Goal: Task Accomplishment & Management: Manage account settings

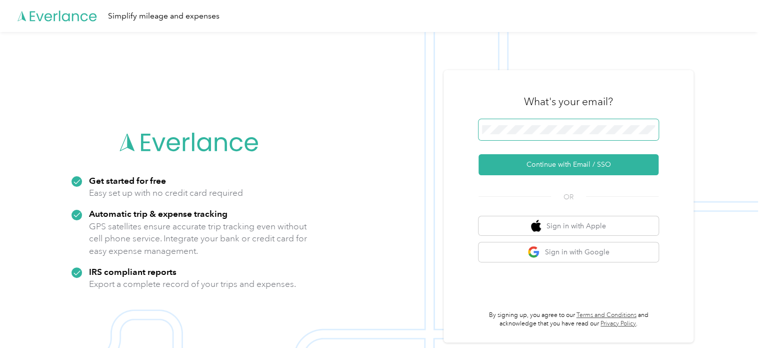
click at [576, 138] on span at bounding box center [569, 129] width 180 height 21
click at [574, 135] on span at bounding box center [569, 129] width 180 height 21
click at [544, 134] on span at bounding box center [569, 129] width 180 height 21
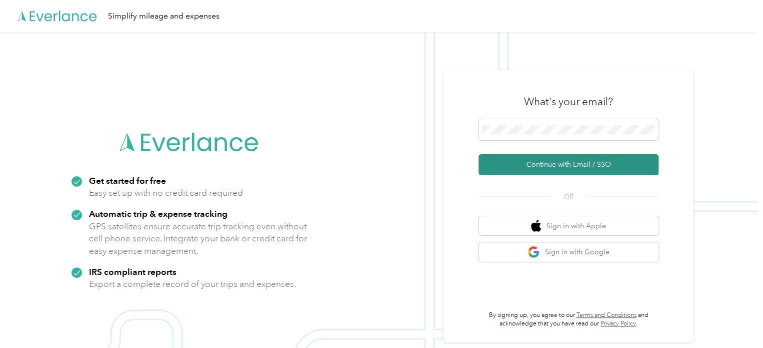
click at [541, 160] on button "Continue with Email / SSO" at bounding box center [569, 164] width 180 height 21
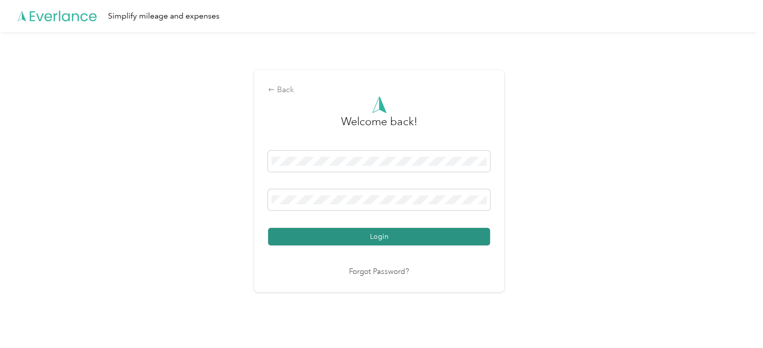
click at [407, 234] on button "Login" at bounding box center [379, 237] width 222 height 18
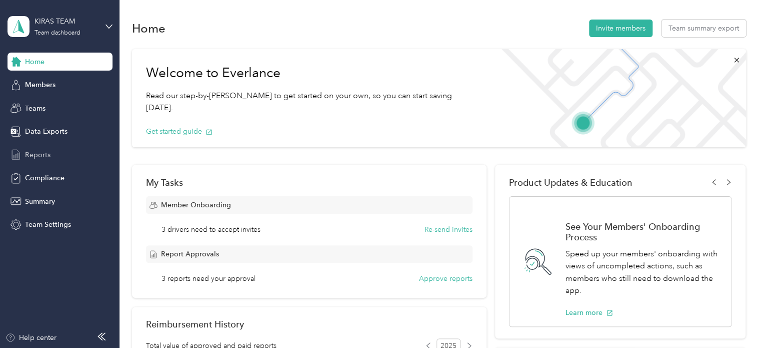
click at [42, 154] on span "Reports" at bounding box center [38, 155] width 26 height 11
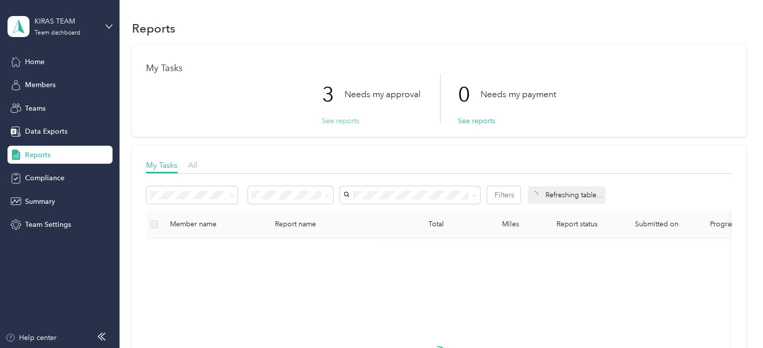
click at [346, 119] on button "See reports" at bounding box center [340, 121] width 37 height 11
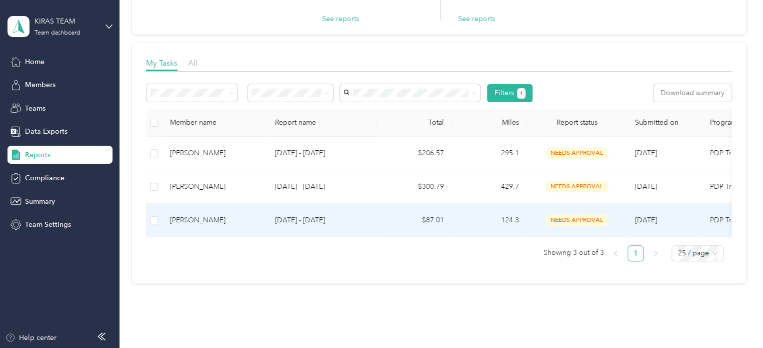
scroll to position [100, 0]
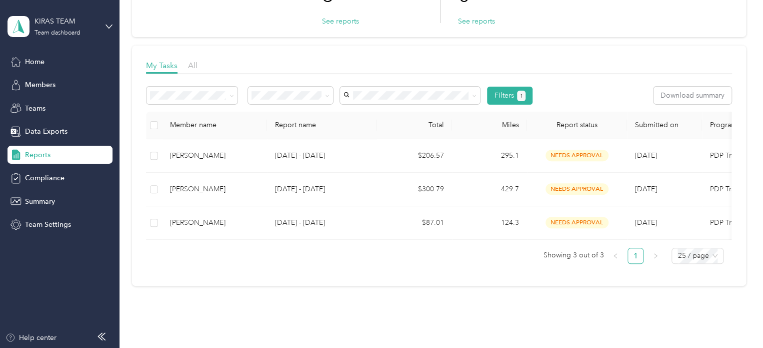
click at [289, 174] on span "Approved by me" at bounding box center [282, 175] width 55 height 9
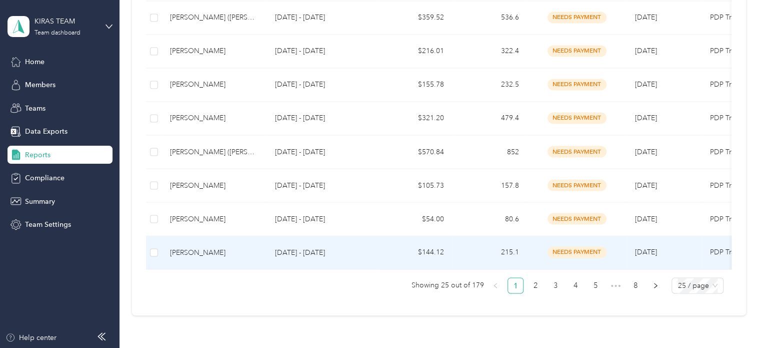
scroll to position [882, 0]
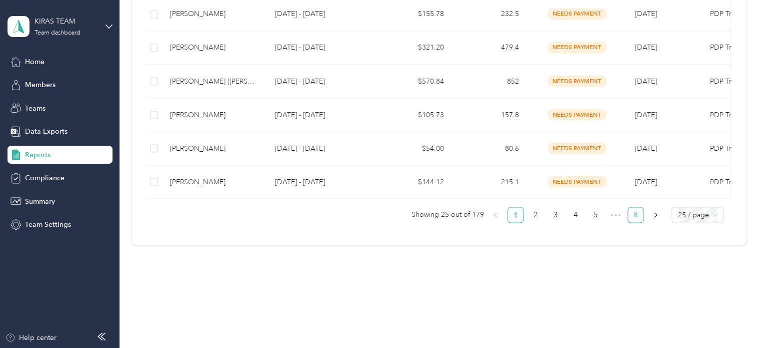
click at [632, 214] on link "8" at bounding box center [635, 214] width 15 height 15
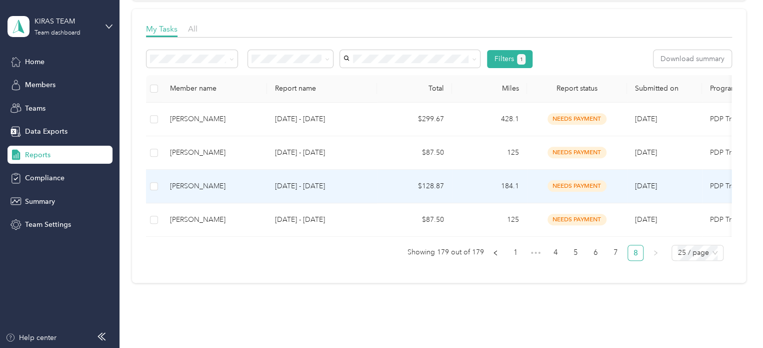
scroll to position [136, 0]
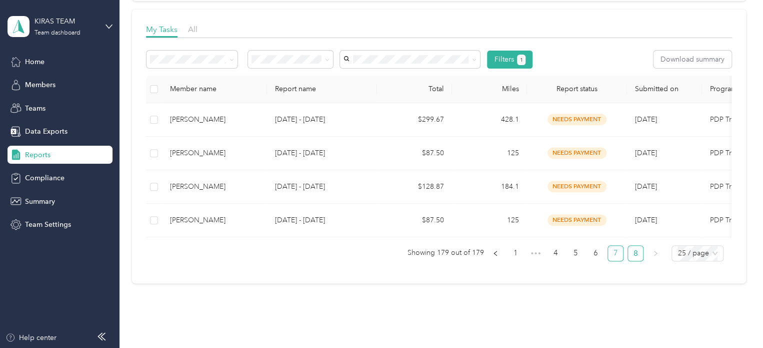
click at [616, 258] on link "7" at bounding box center [615, 253] width 15 height 15
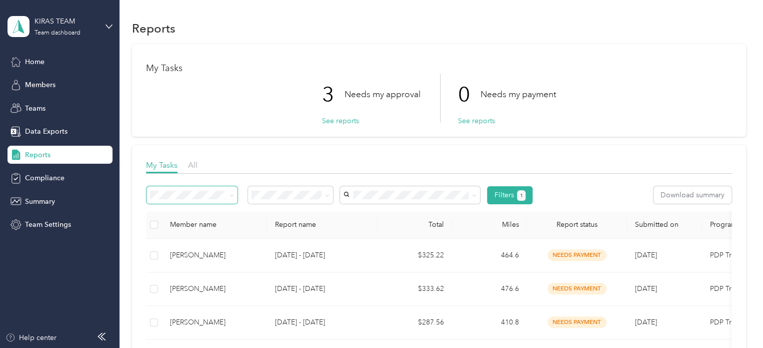
click at [233, 198] on span at bounding box center [232, 195] width 5 height 9
click at [291, 212] on div "All" at bounding box center [291, 208] width 72 height 11
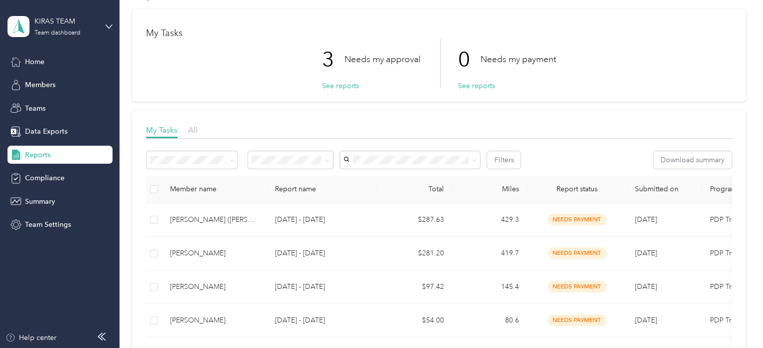
scroll to position [36, 0]
click at [292, 195] on li "Needs my approval" at bounding box center [291, 195] width 86 height 18
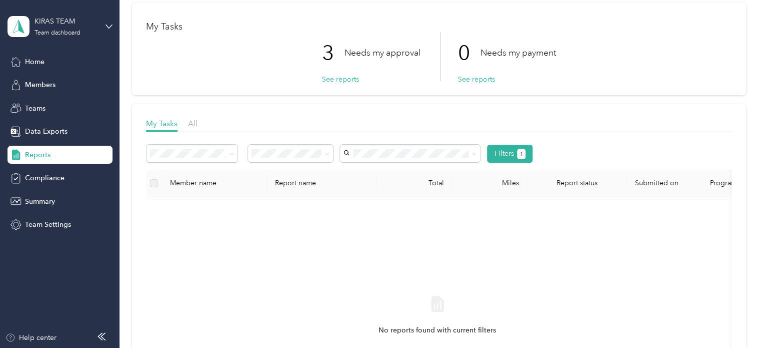
scroll to position [42, 0]
click at [330, 81] on button "See reports" at bounding box center [340, 79] width 37 height 11
click at [328, 78] on button "See reports" at bounding box center [340, 79] width 37 height 11
click at [341, 74] on button "See reports" at bounding box center [340, 79] width 37 height 11
click at [342, 78] on button "See reports" at bounding box center [340, 79] width 37 height 11
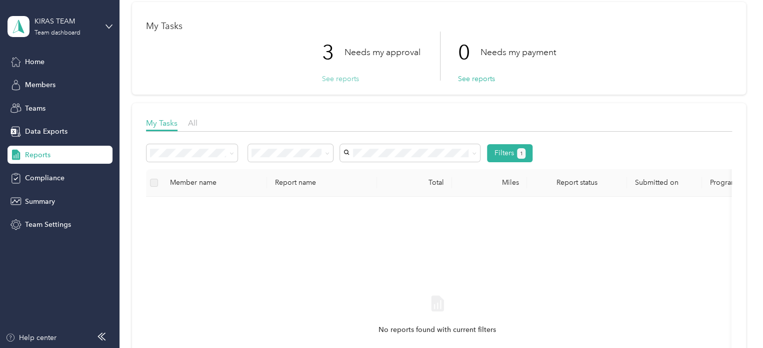
click at [330, 76] on button "See reports" at bounding box center [340, 79] width 37 height 11
click at [44, 129] on span "Data Exports" at bounding box center [46, 131] width 43 height 11
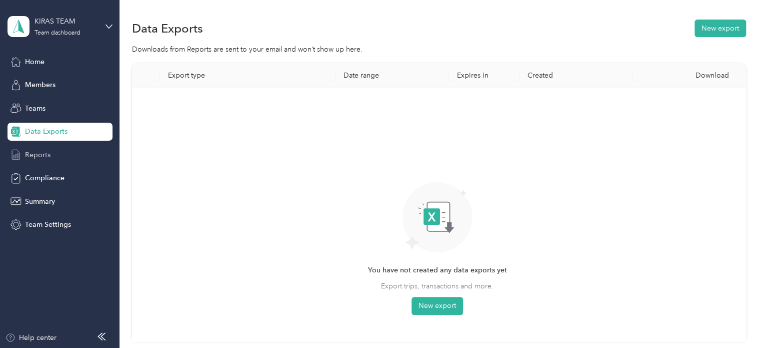
click at [42, 150] on span "Reports" at bounding box center [38, 155] width 26 height 11
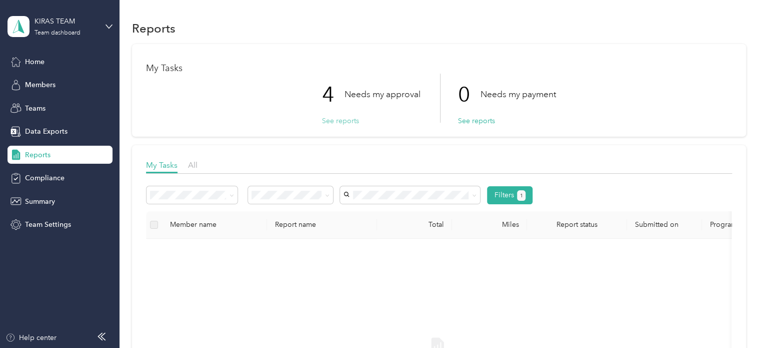
click at [346, 122] on button "See reports" at bounding box center [340, 121] width 37 height 11
click at [336, 119] on button "See reports" at bounding box center [340, 121] width 37 height 11
click at [306, 212] on div "All" at bounding box center [291, 213] width 72 height 11
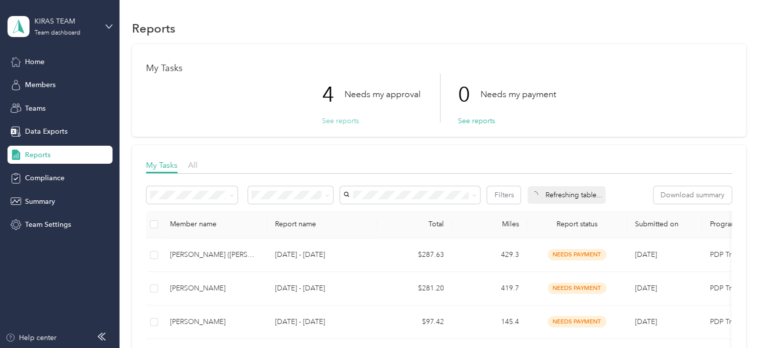
click at [331, 121] on button "See reports" at bounding box center [340, 121] width 37 height 11
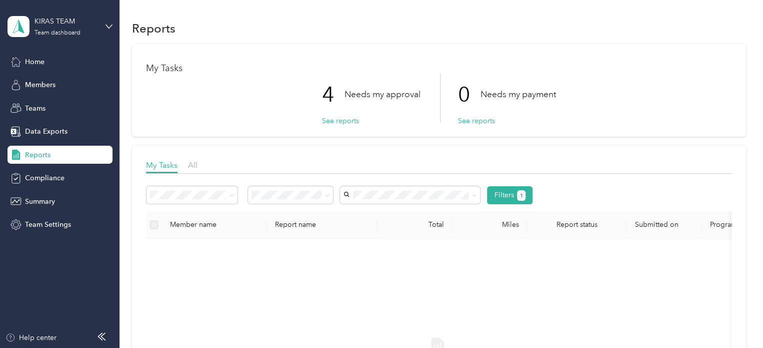
click at [195, 249] on li "All reports" at bounding box center [192, 248] width 91 height 18
click at [328, 116] on button "See reports" at bounding box center [340, 121] width 37 height 11
click at [233, 198] on span at bounding box center [232, 195] width 5 height 9
click at [176, 252] on body "KIRAS TEAM Team dashboard Home Members Teams Data Exports Reports Compliance Su…" at bounding box center [379, 174] width 758 height 348
click at [154, 226] on label at bounding box center [154, 224] width 8 height 11
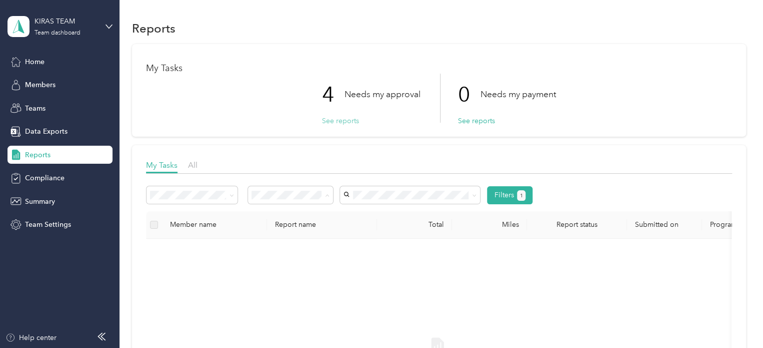
click at [342, 116] on button "See reports" at bounding box center [340, 121] width 37 height 11
click at [342, 120] on button "See reports" at bounding box center [340, 121] width 37 height 11
click at [56, 71] on div "Home Members Teams Data Exports Reports Compliance Summary Team Settings" at bounding box center [60, 143] width 105 height 181
click at [34, 66] on span "Home" at bounding box center [35, 62] width 20 height 11
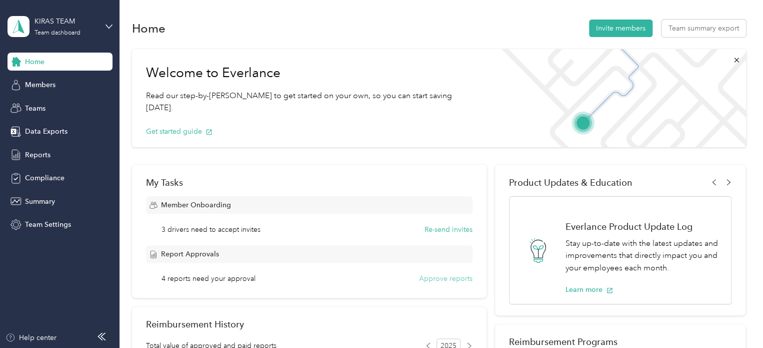
click at [444, 280] on button "Approve reports" at bounding box center [446, 278] width 54 height 11
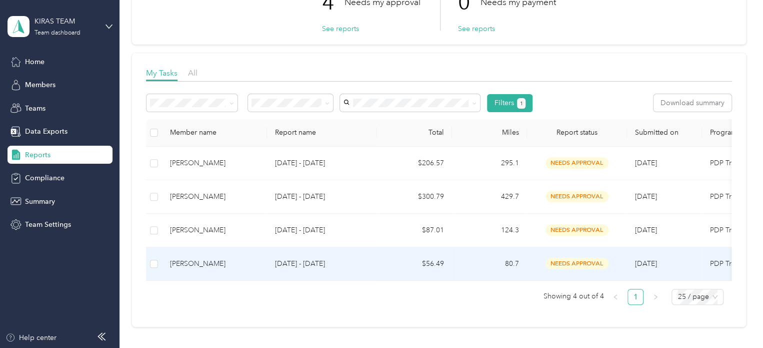
click at [361, 266] on p "[DATE] - [DATE]" at bounding box center [322, 263] width 94 height 11
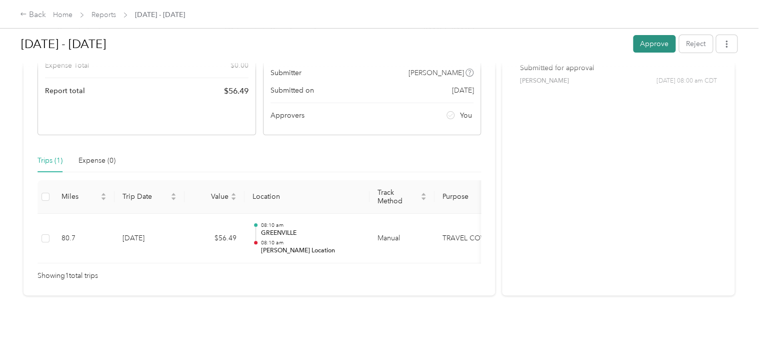
click at [641, 44] on button "Approve" at bounding box center [654, 44] width 43 height 18
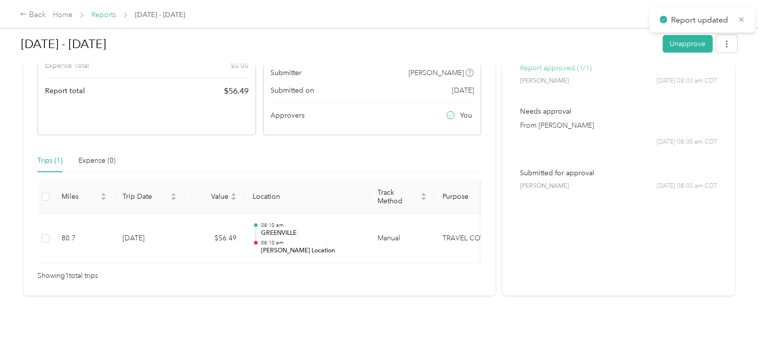
click at [100, 14] on link "Reports" at bounding box center [104, 15] width 25 height 9
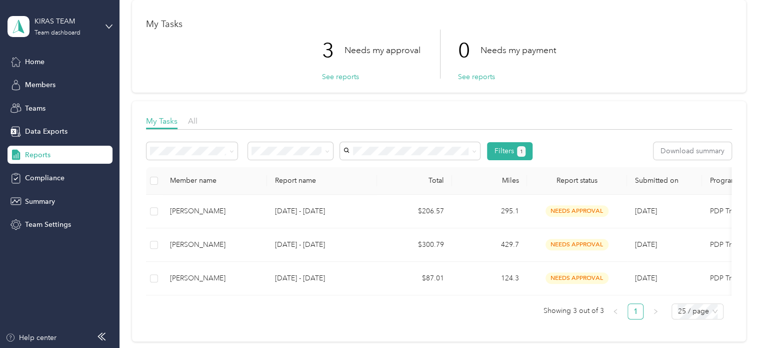
scroll to position [58, 0]
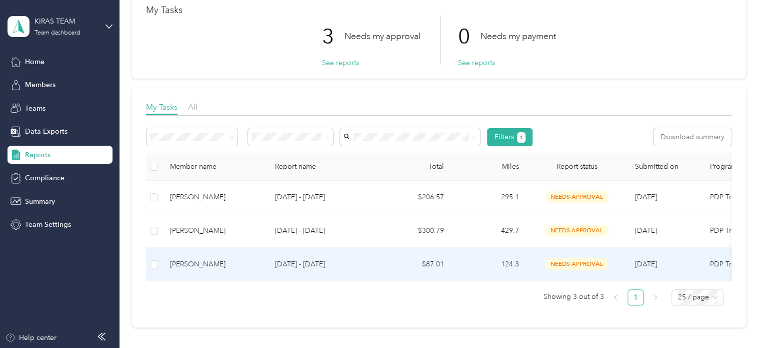
click at [210, 266] on div "[PERSON_NAME]" at bounding box center [214, 264] width 89 height 11
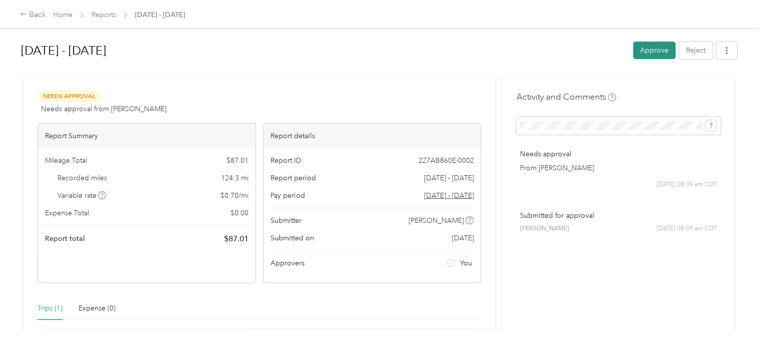
click at [642, 57] on button "Approve" at bounding box center [654, 51] width 43 height 18
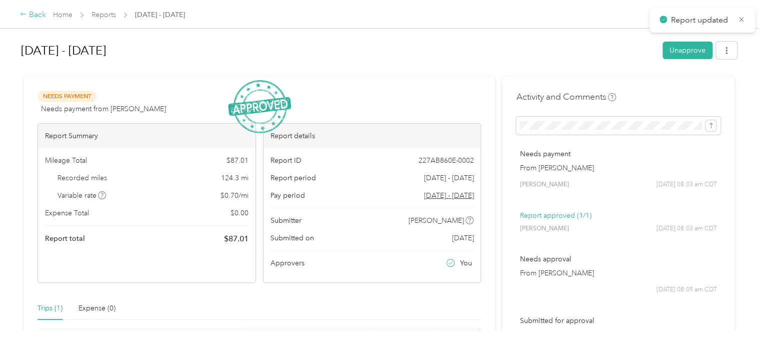
click at [33, 13] on div "Back" at bounding box center [33, 15] width 26 height 12
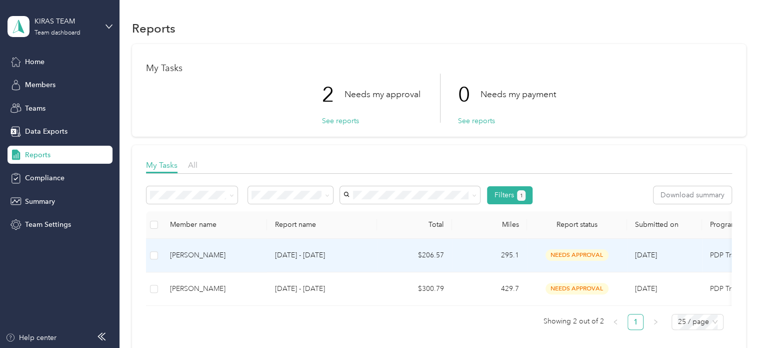
click at [203, 252] on div "[PERSON_NAME]" at bounding box center [214, 255] width 89 height 11
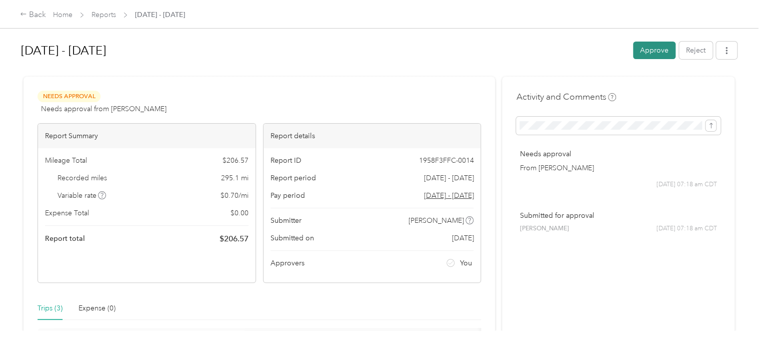
click at [650, 52] on button "Approve" at bounding box center [654, 51] width 43 height 18
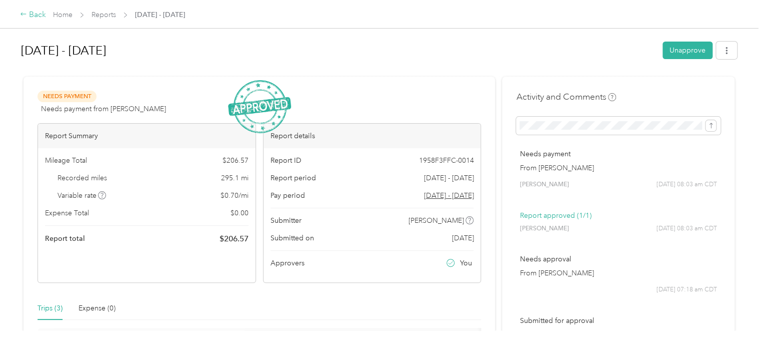
click at [28, 14] on div "Back" at bounding box center [33, 15] width 26 height 12
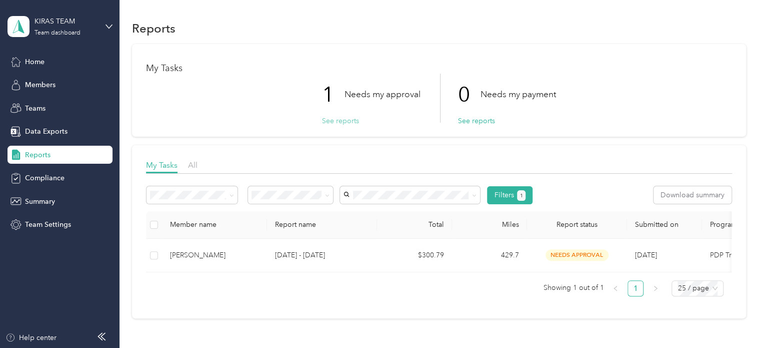
click at [338, 123] on button "See reports" at bounding box center [340, 121] width 37 height 11
click at [343, 117] on button "See reports" at bounding box center [340, 121] width 37 height 11
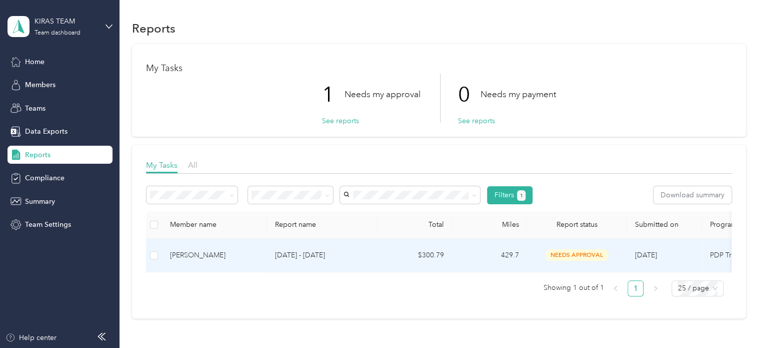
click at [444, 257] on td "$300.79" at bounding box center [414, 256] width 75 height 34
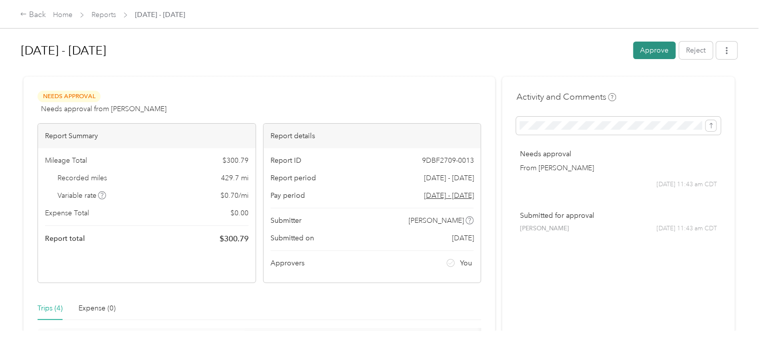
click at [648, 46] on button "Approve" at bounding box center [654, 51] width 43 height 18
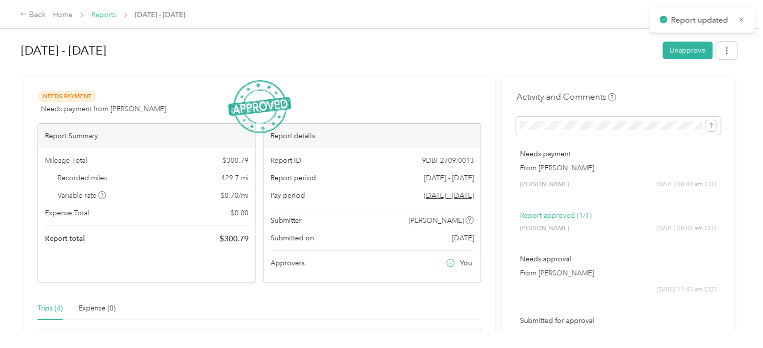
click at [100, 14] on link "Reports" at bounding box center [104, 15] width 25 height 9
